Goal: Information Seeking & Learning: Learn about a topic

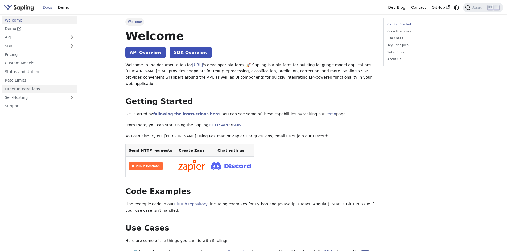
click at [31, 91] on link "Other Integrations" at bounding box center [39, 89] width 75 height 8
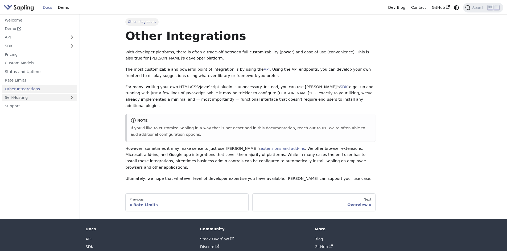
click at [31, 97] on link "Self-Hosting" at bounding box center [39, 98] width 75 height 8
click at [32, 81] on link "Rate Limits" at bounding box center [39, 81] width 75 height 8
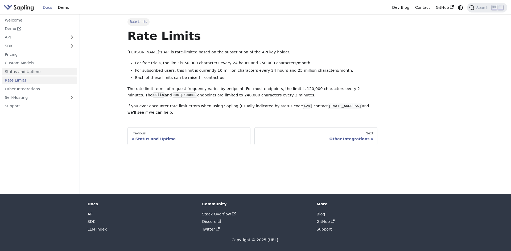
click at [31, 71] on link "Status and Uptime" at bounding box center [39, 72] width 75 height 8
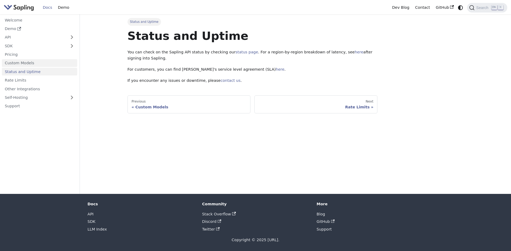
click at [31, 64] on link "Custom Models" at bounding box center [39, 63] width 75 height 8
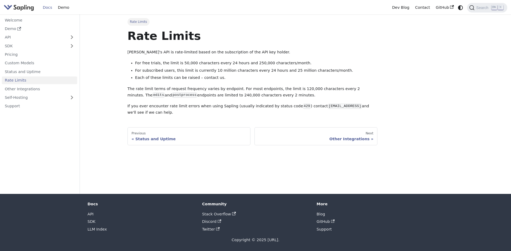
click at [16, 8] on img "Main" at bounding box center [19, 8] width 30 height 8
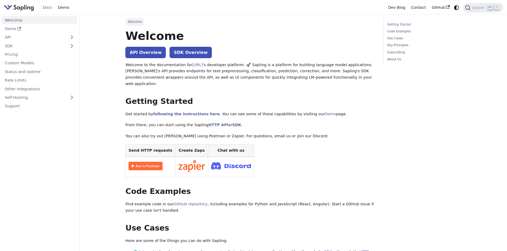
click at [17, 6] on img "Main" at bounding box center [19, 8] width 30 height 8
click at [20, 4] on img "Main" at bounding box center [19, 8] width 30 height 8
click at [19, 55] on link "Pricing" at bounding box center [39, 55] width 75 height 8
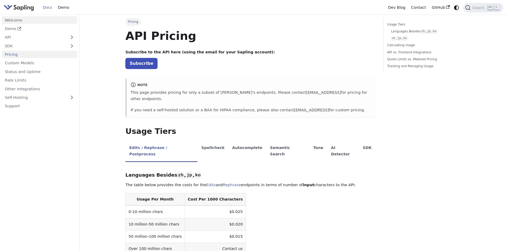
click at [11, 20] on link "Welcome" at bounding box center [39, 20] width 75 height 8
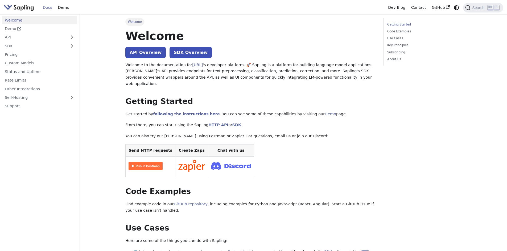
click at [18, 6] on img "Main" at bounding box center [19, 8] width 30 height 8
click at [53, 8] on link "Docs" at bounding box center [47, 7] width 15 height 8
click at [62, 8] on link "Demo" at bounding box center [63, 7] width 17 height 8
